Goal: Information Seeking & Learning: Learn about a topic

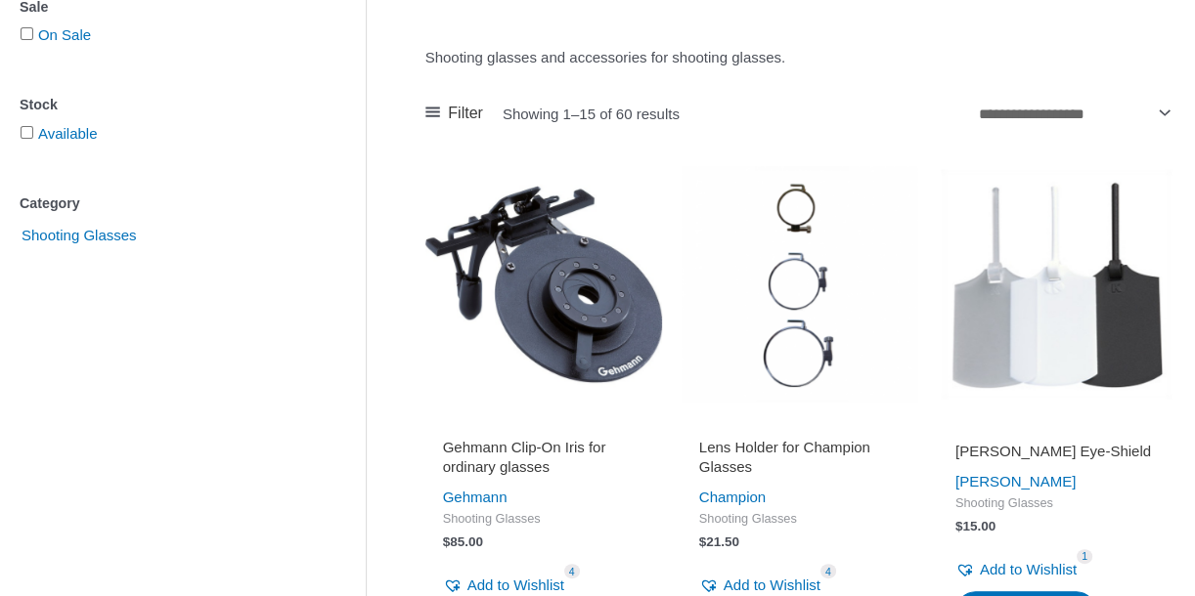
scroll to position [391, 0]
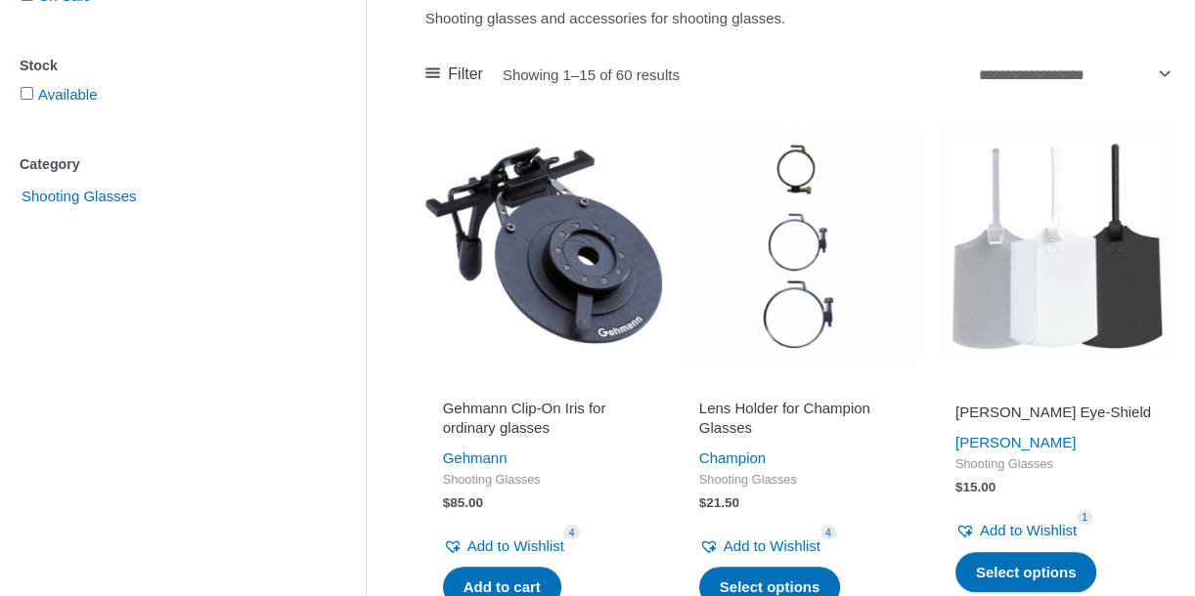
click at [554, 277] on img at bounding box center [543, 245] width 237 height 237
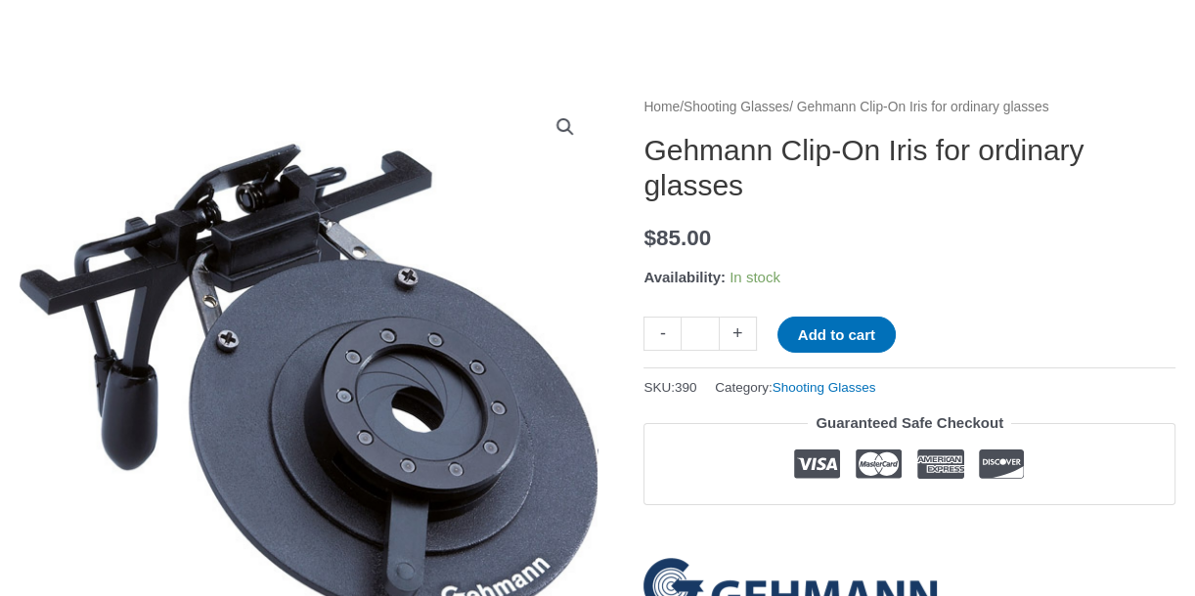
scroll to position [130, 0]
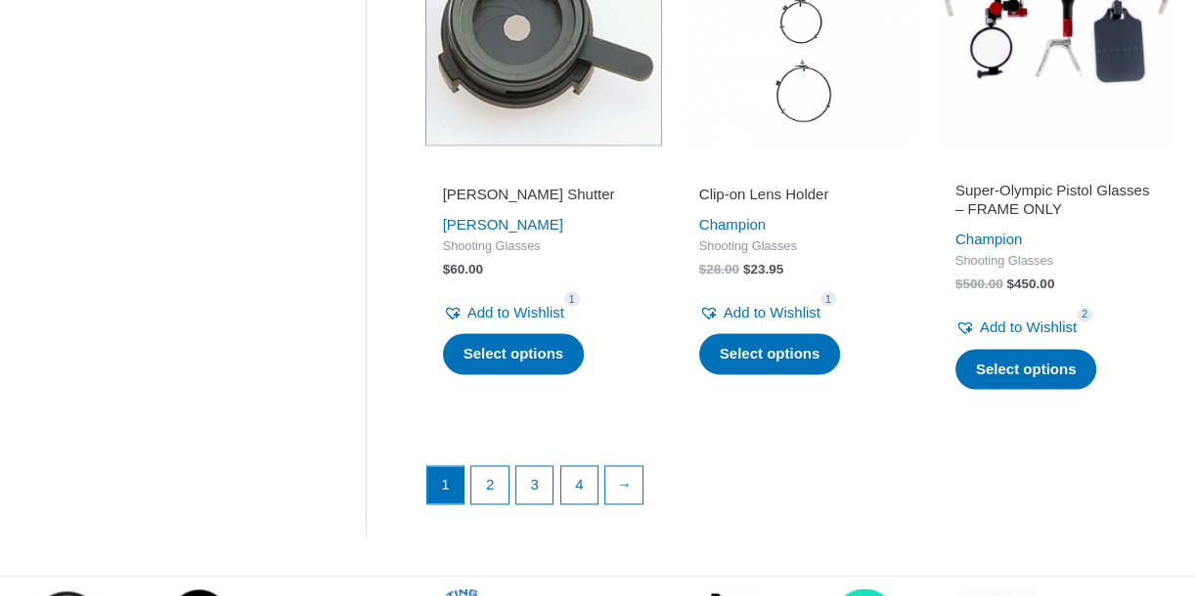
scroll to position [2859, 0]
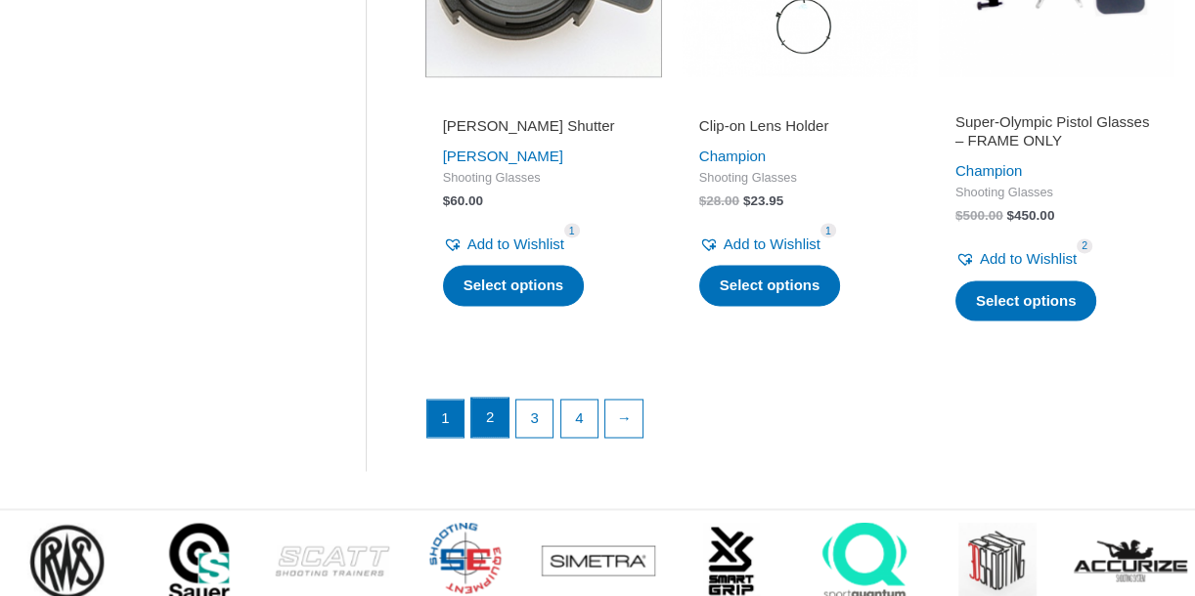
click at [486, 414] on link "2" at bounding box center [489, 417] width 37 height 39
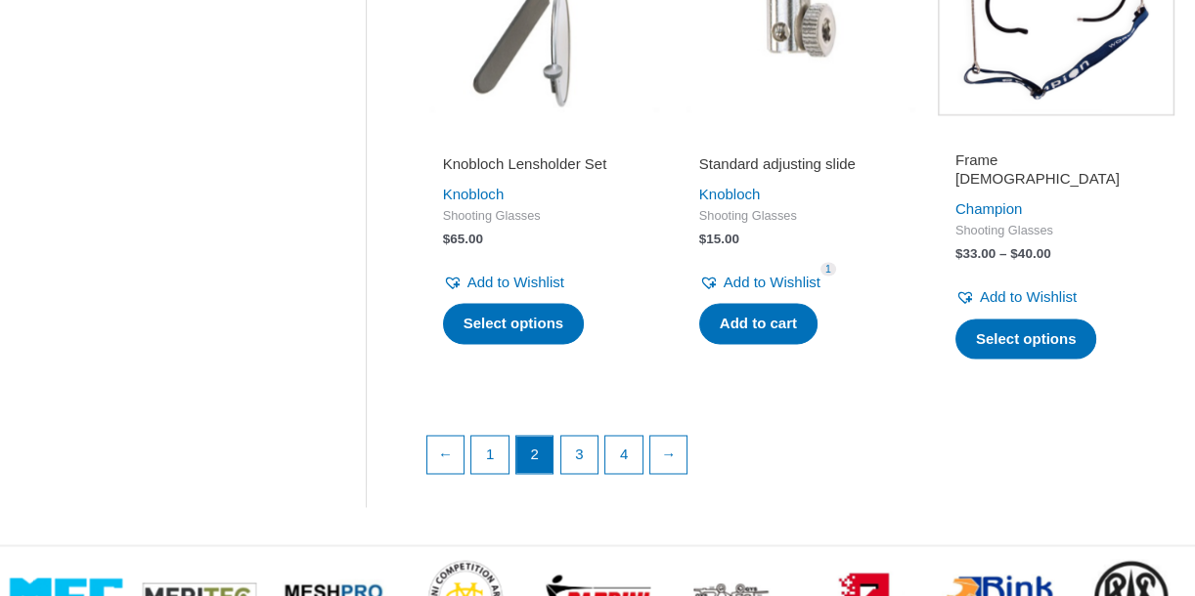
scroll to position [2829, 0]
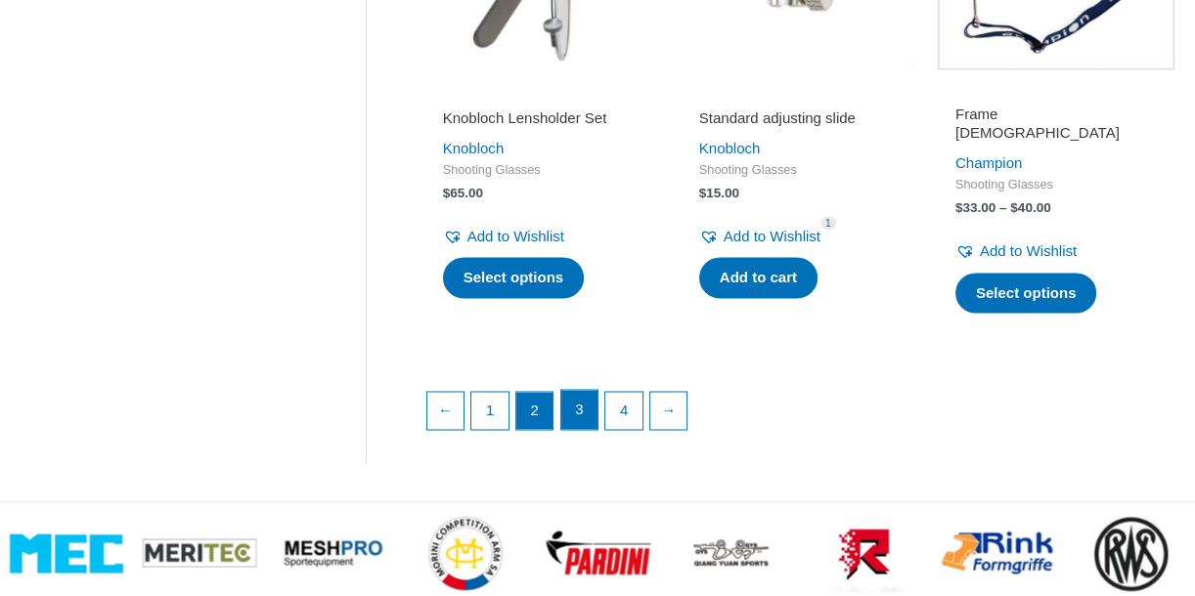
click at [581, 410] on link "3" at bounding box center [579, 409] width 37 height 39
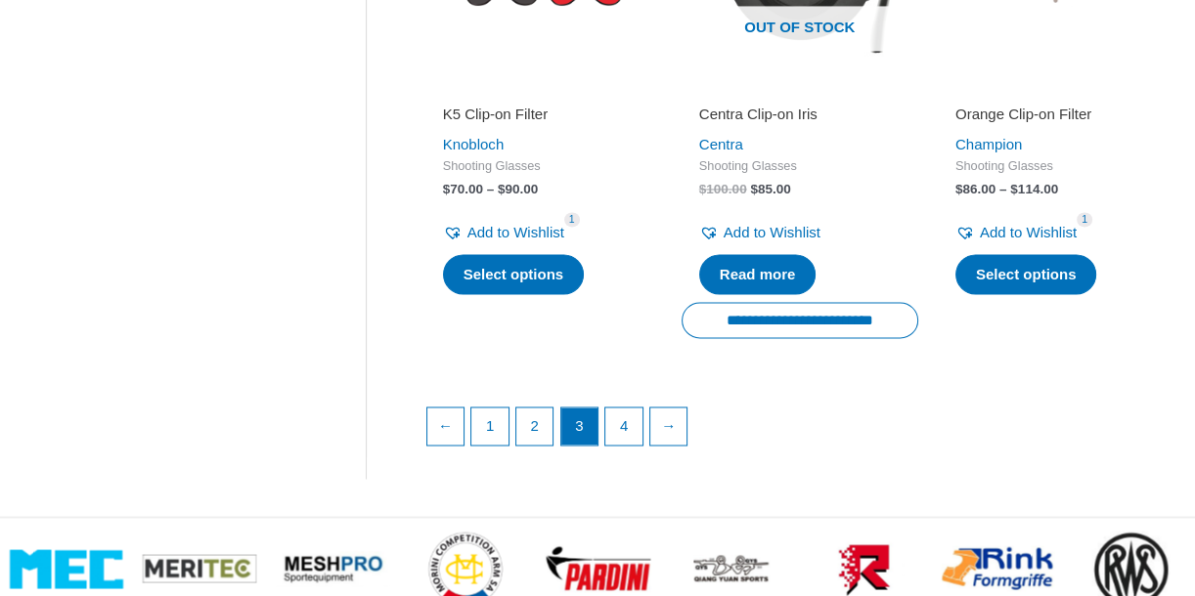
scroll to position [2868, 0]
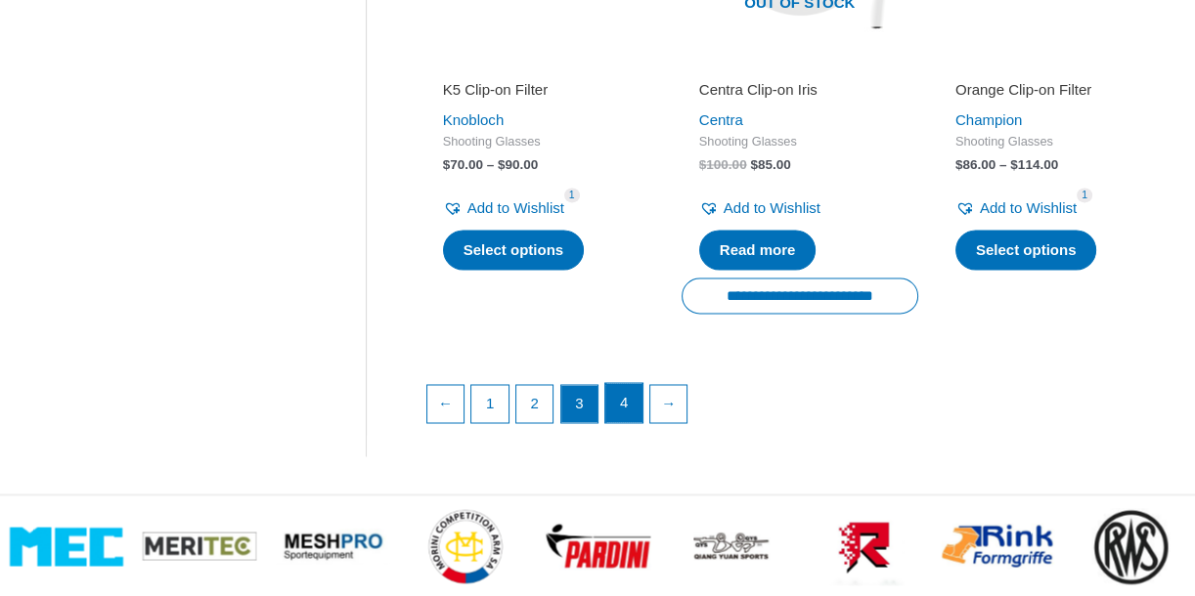
click at [627, 398] on link "4" at bounding box center [623, 402] width 37 height 39
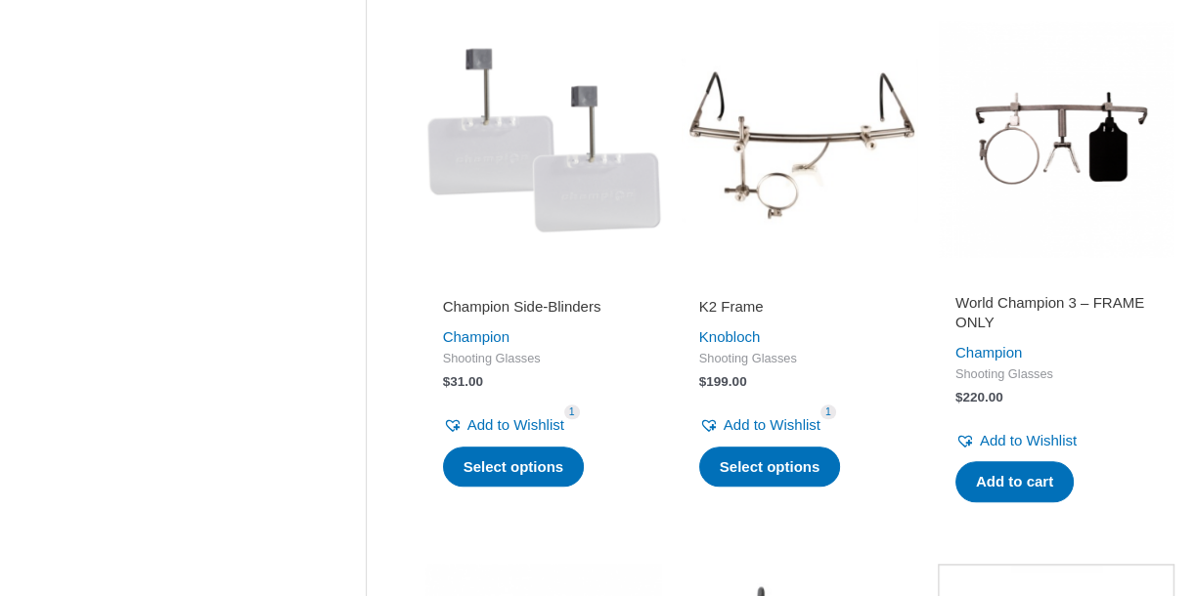
scroll to position [1512, 0]
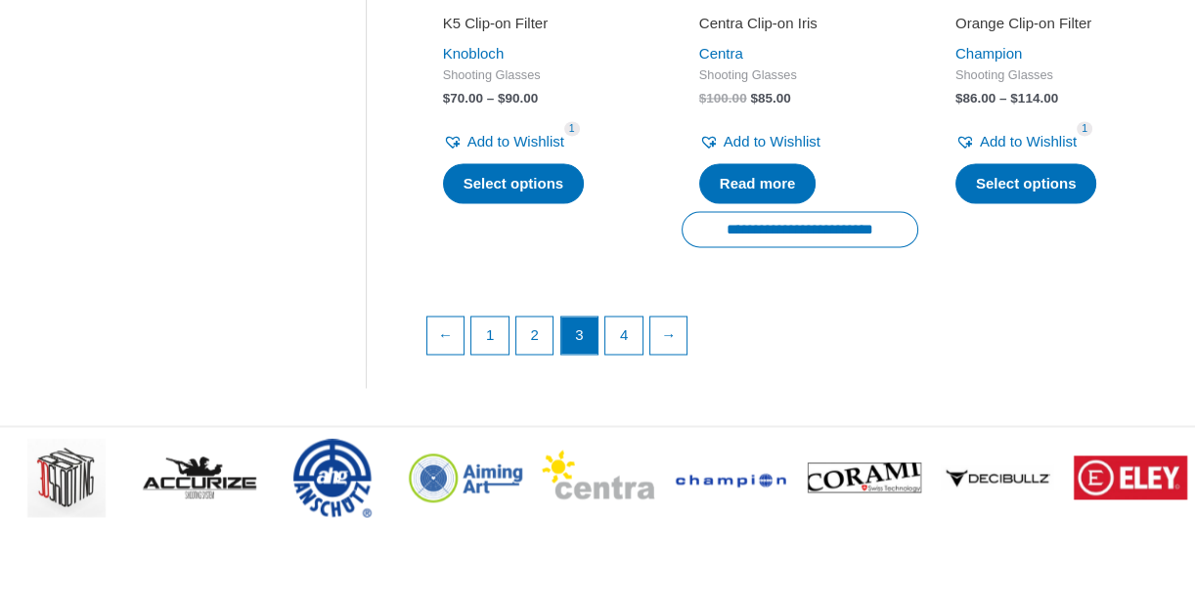
scroll to position [2868, 0]
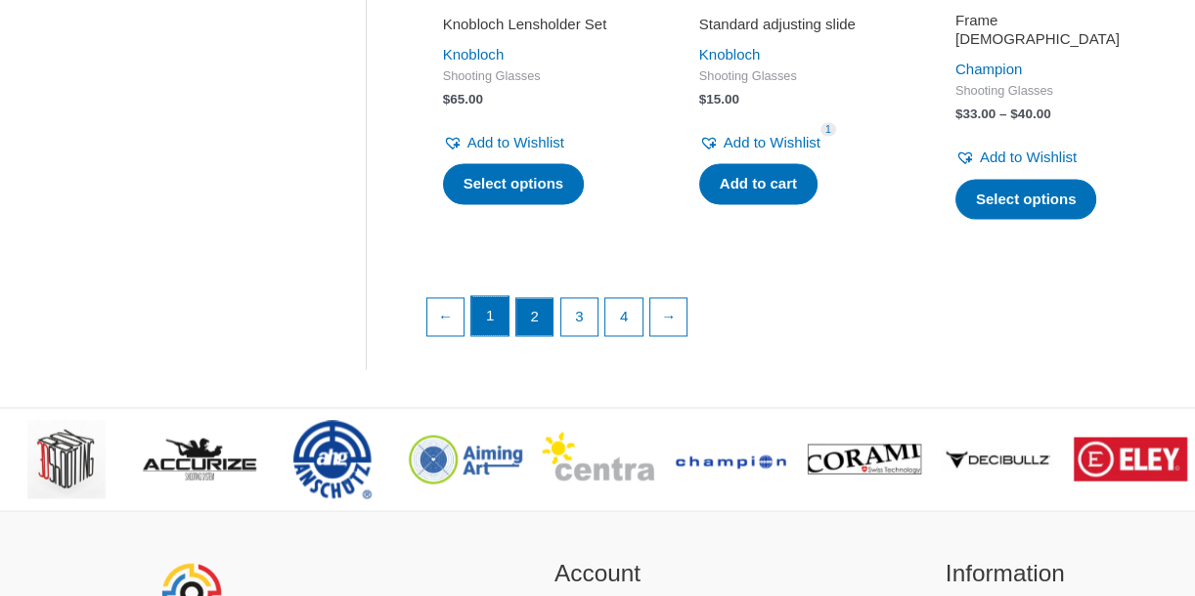
scroll to position [2778, 0]
